Goal: Information Seeking & Learning: Learn about a topic

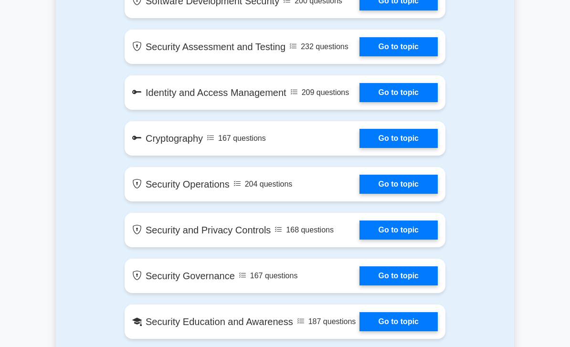
scroll to position [810, 0]
click at [405, 102] on link "Go to topic" at bounding box center [398, 92] width 78 height 19
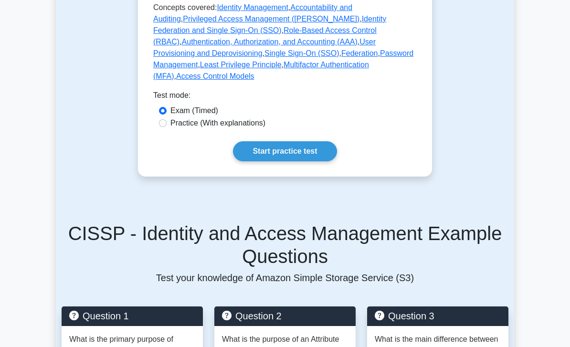
scroll to position [636, 0]
click at [312, 161] on link "Start practice test" at bounding box center [285, 151] width 104 height 20
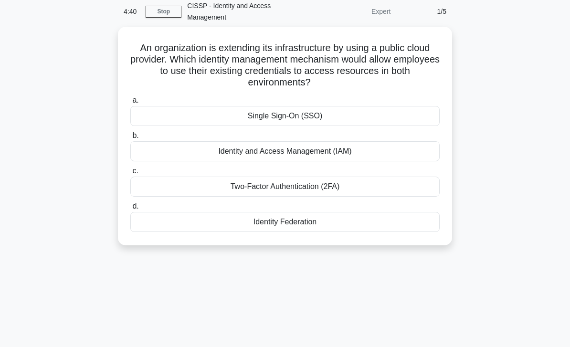
scroll to position [41, 0]
click at [295, 223] on div "Identity Federation" at bounding box center [284, 221] width 309 height 20
click at [130, 209] on input "d. Identity Federation" at bounding box center [130, 206] width 0 height 6
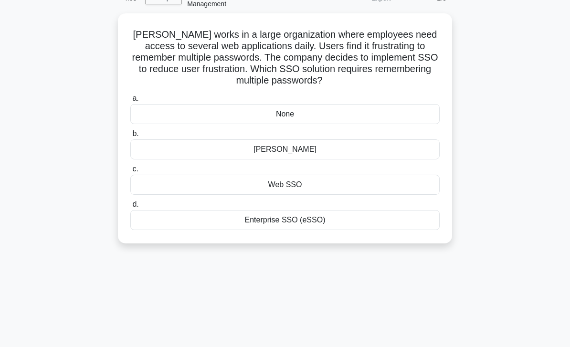
scroll to position [54, 0]
click at [419, 107] on div "None" at bounding box center [284, 114] width 309 height 20
click at [130, 101] on input "a. None" at bounding box center [130, 98] width 0 height 6
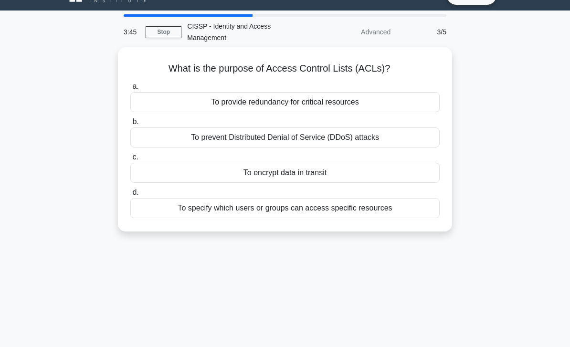
scroll to position [21, 0]
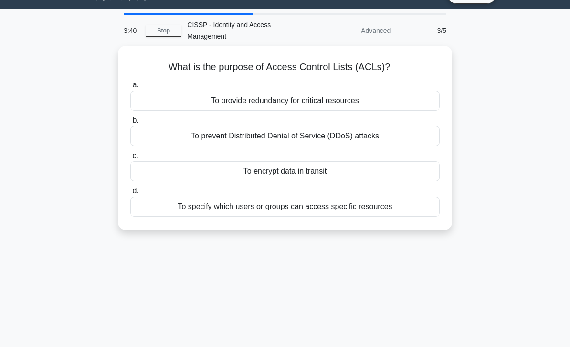
click at [402, 207] on div "To specify which users or groups can access specific resources" at bounding box center [284, 207] width 309 height 20
click at [130, 194] on input "d. To specify which users or groups can access specific resources" at bounding box center [130, 191] width 0 height 6
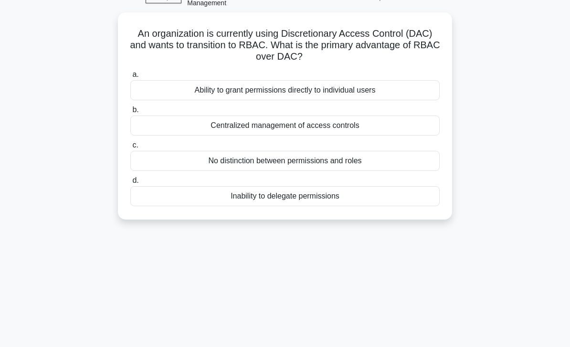
scroll to position [56, 0]
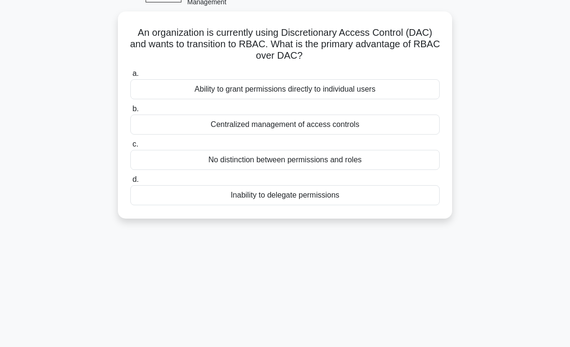
click at [414, 92] on div "Ability to grant permissions directly to individual users" at bounding box center [284, 89] width 309 height 20
click at [130, 77] on input "a. Ability to grant permissions directly to individual users" at bounding box center [130, 74] width 0 height 6
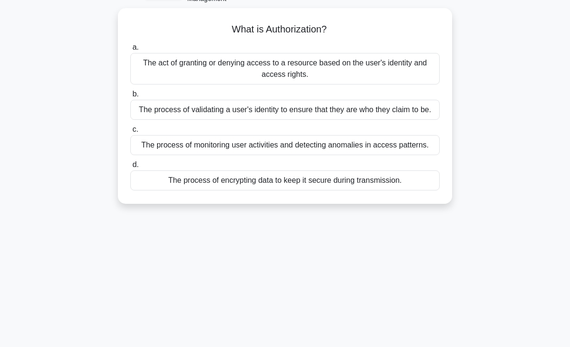
scroll to position [61, 0]
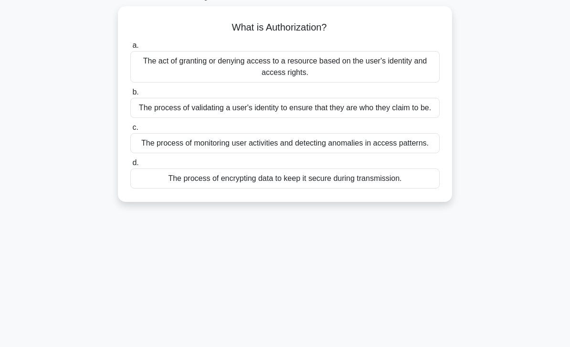
click at [426, 69] on div "The act of granting or denying access to a resource based on the user's identit…" at bounding box center [284, 67] width 309 height 32
click at [130, 49] on input "a. The act of granting or denying access to a resource based on the user's iden…" at bounding box center [130, 45] width 0 height 6
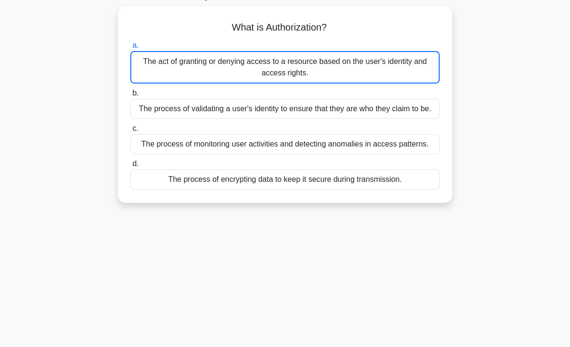
scroll to position [92, 0]
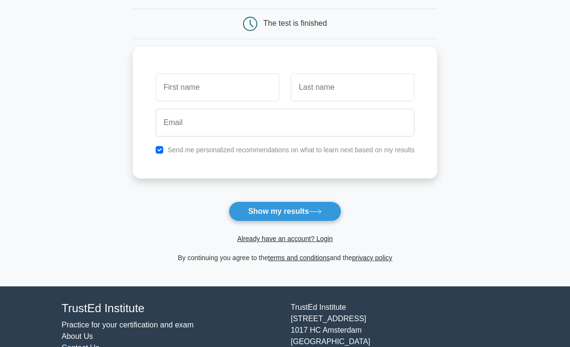
scroll to position [101, 0]
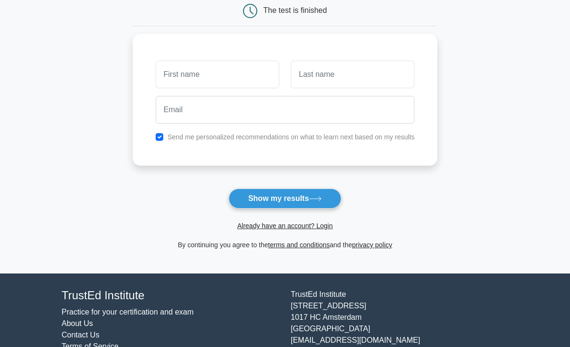
click at [309, 200] on button "Show my results" at bounding box center [285, 199] width 113 height 20
click at [78, 80] on main "Wait, there is more! Continue to see your result The test is finished and the" at bounding box center [285, 102] width 570 height 344
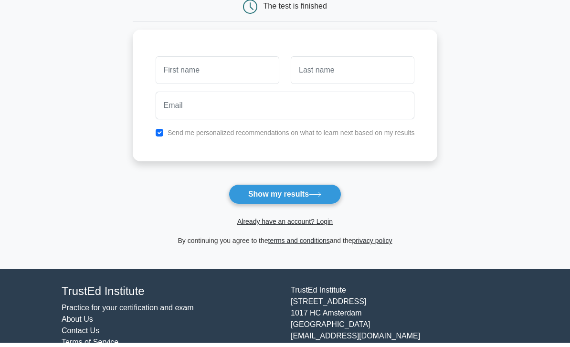
scroll to position [103, 0]
